Goal: Find specific page/section: Find specific page/section

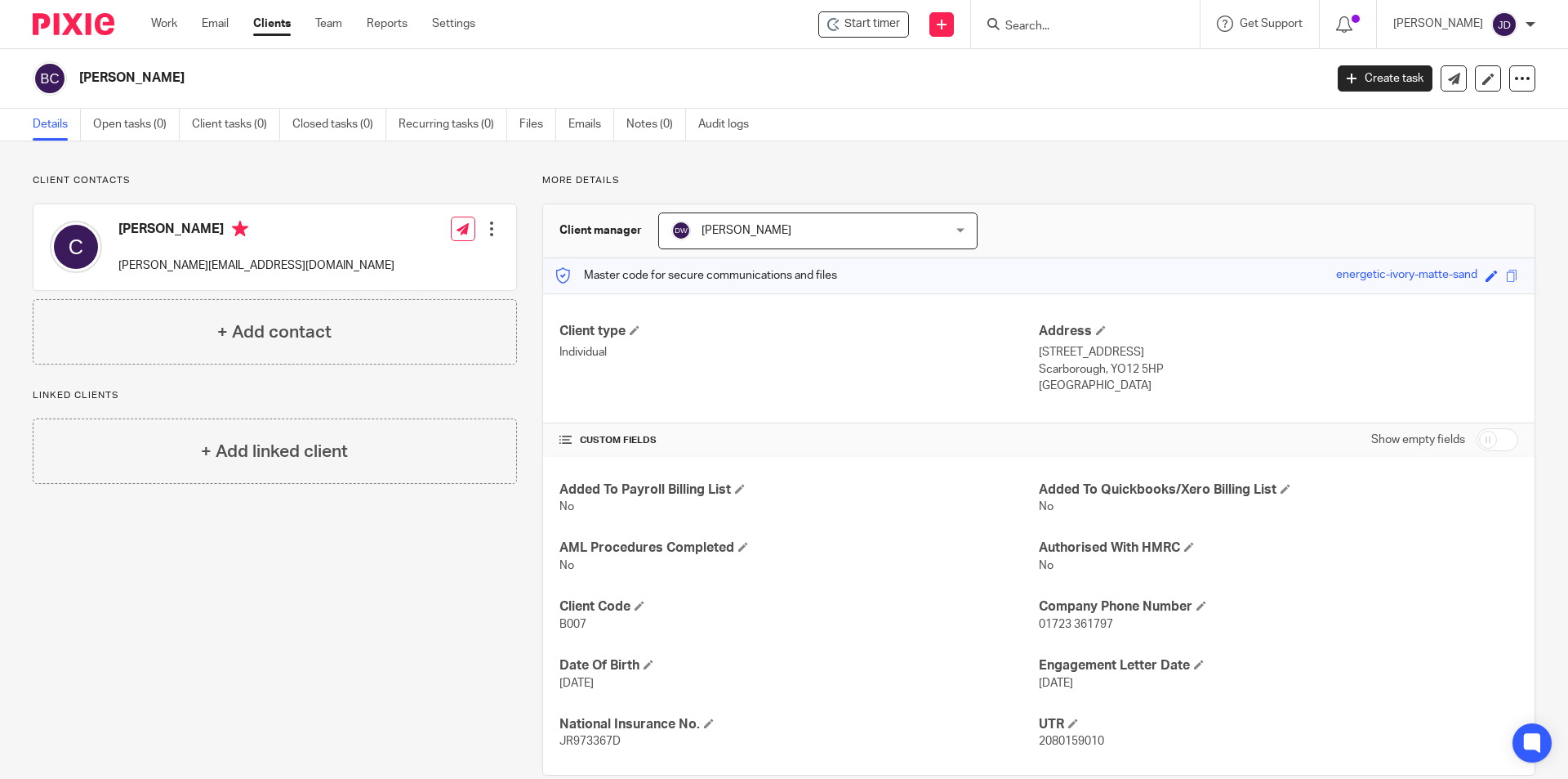
click at [1064, 37] on div at bounding box center [1085, 24] width 229 height 48
click at [1061, 30] on input "Search" at bounding box center [1077, 27] width 147 height 15
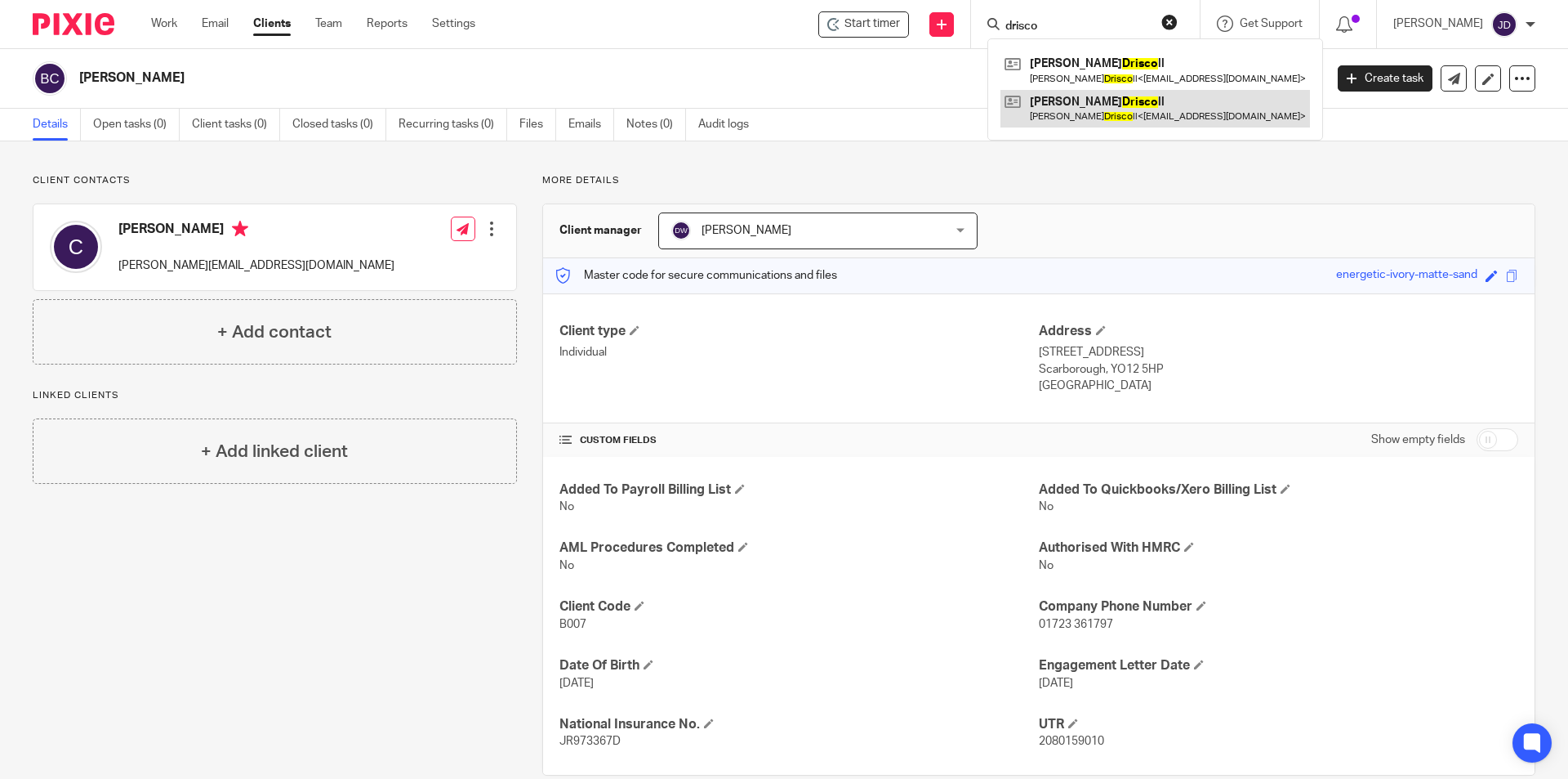
type input "drisco"
click at [1117, 111] on link at bounding box center [1155, 108] width 309 height 37
